Goal: Information Seeking & Learning: Learn about a topic

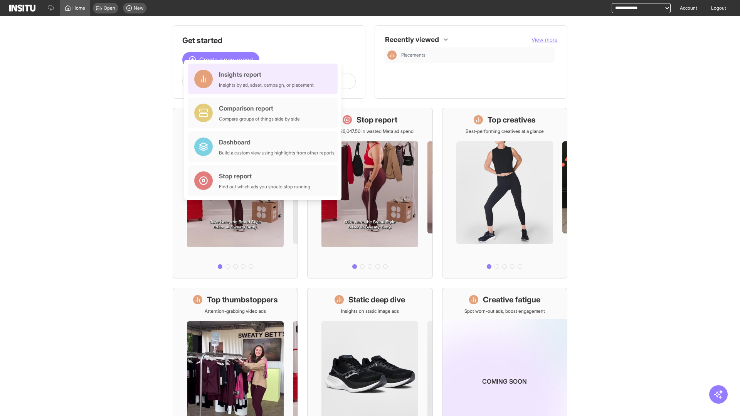
click at [265, 79] on div "Insights report Insights by ad, adset, campaign, or placement" at bounding box center [266, 79] width 95 height 19
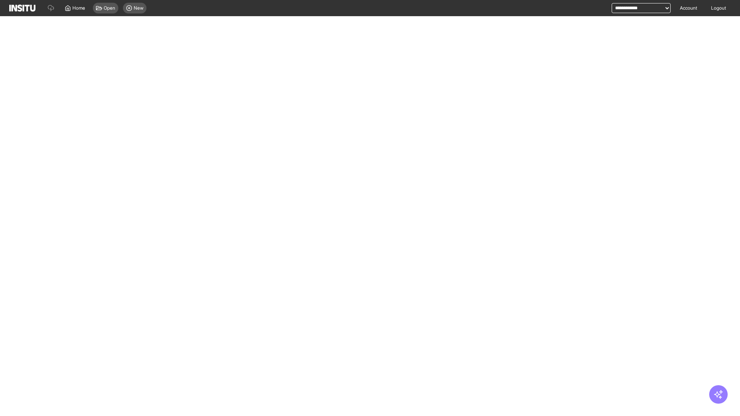
select select "**"
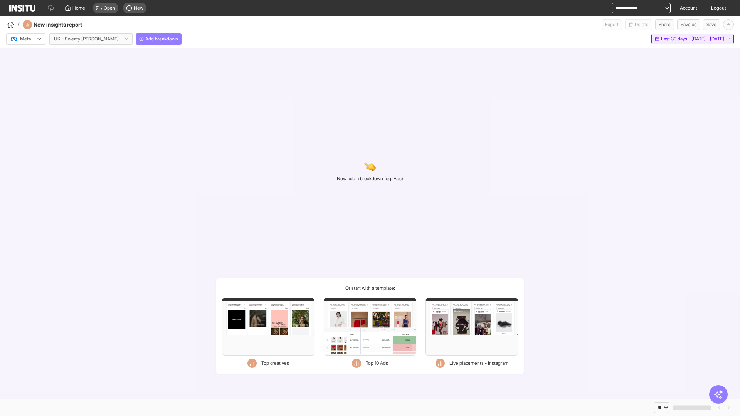
click at [679, 39] on span "Last 30 days - [DATE] - [DATE]" at bounding box center [692, 39] width 63 height 6
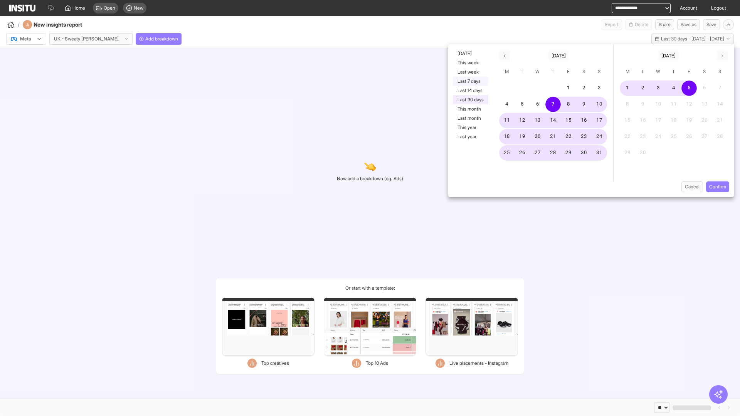
click at [470, 81] on button "Last 7 days" at bounding box center [470, 81] width 35 height 9
